Goal: Information Seeking & Learning: Learn about a topic

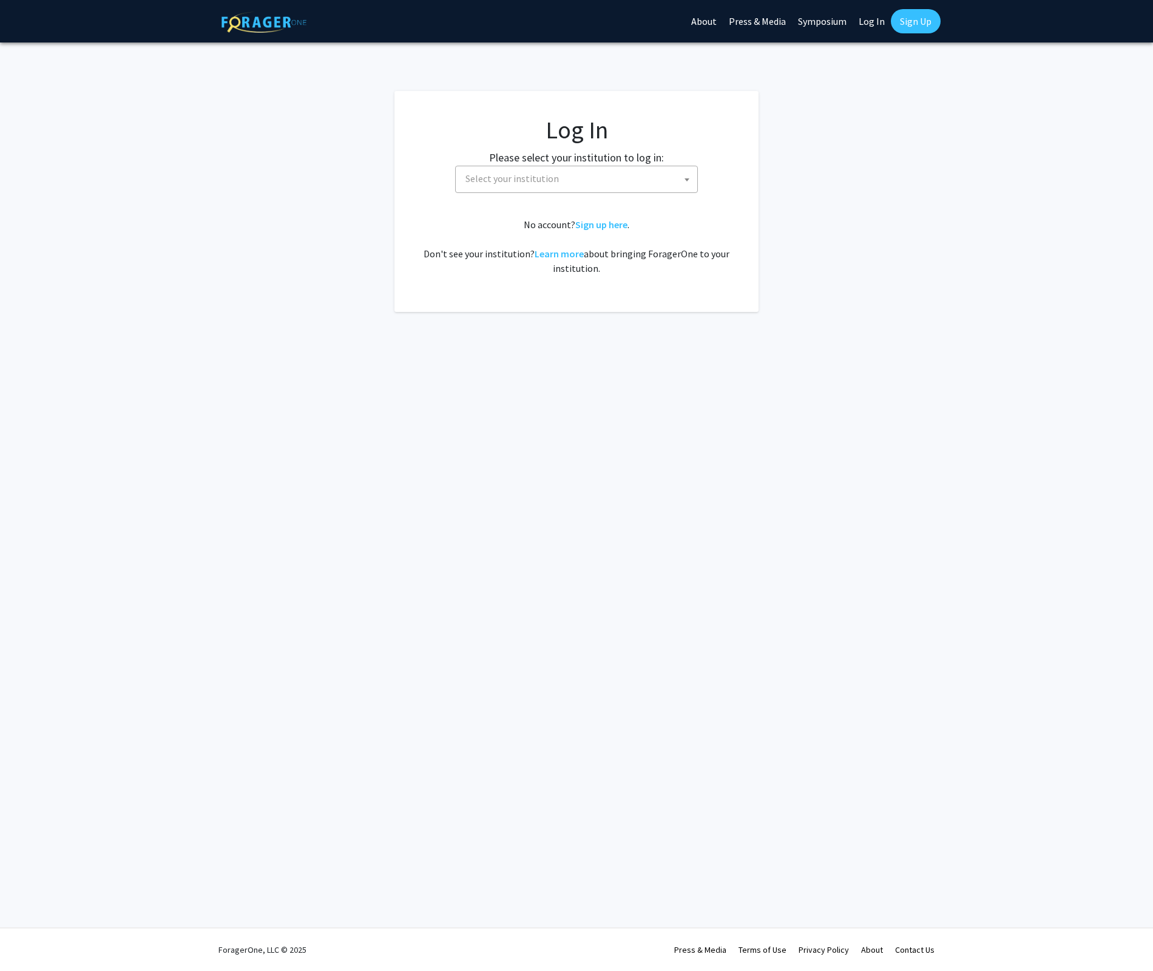
select select
